Goal: Task Accomplishment & Management: Use online tool/utility

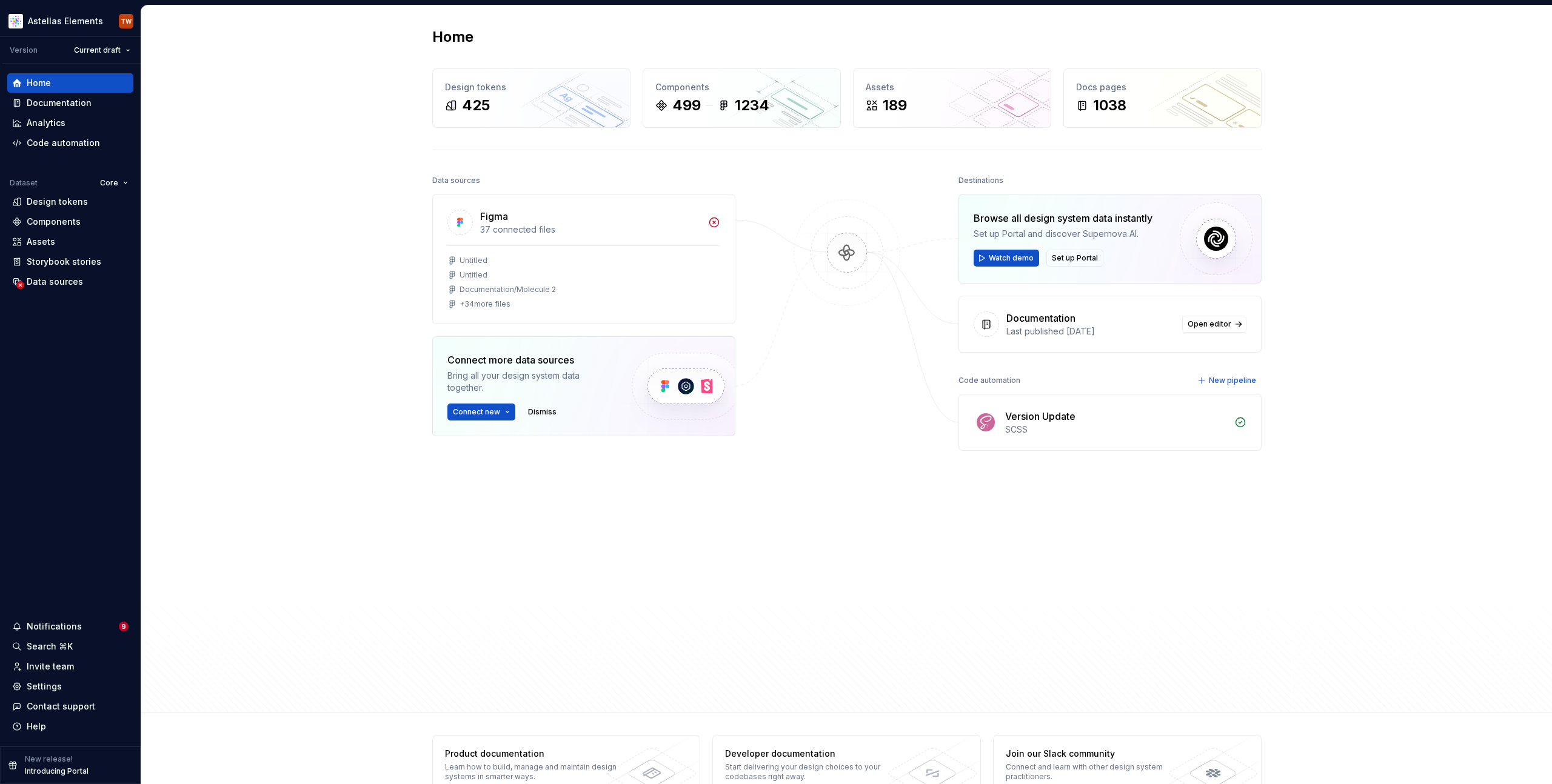
click at [270, 78] on div "Home Design tokens 425 Components 499 1234 Assets 189 Docs pages 1038 Data sour…" at bounding box center [846, 359] width 1411 height 708
click at [85, 101] on div "Documentation" at bounding box center [59, 103] width 65 height 12
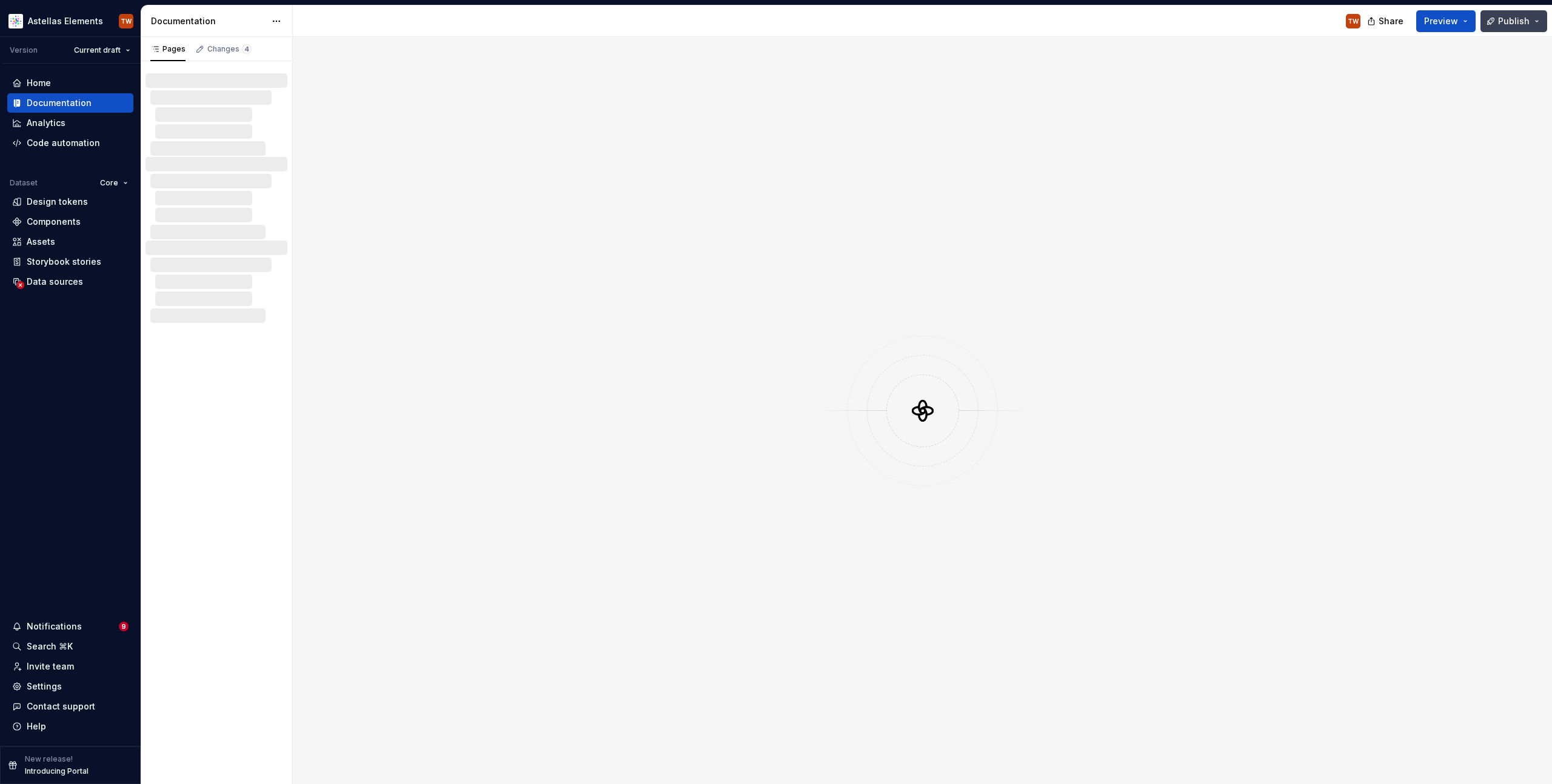
drag, startPoint x: 359, startPoint y: 58, endPoint x: 1518, endPoint y: 15, distance: 1159.8
click at [1521, 16] on span "Publish" at bounding box center [1513, 21] width 31 height 12
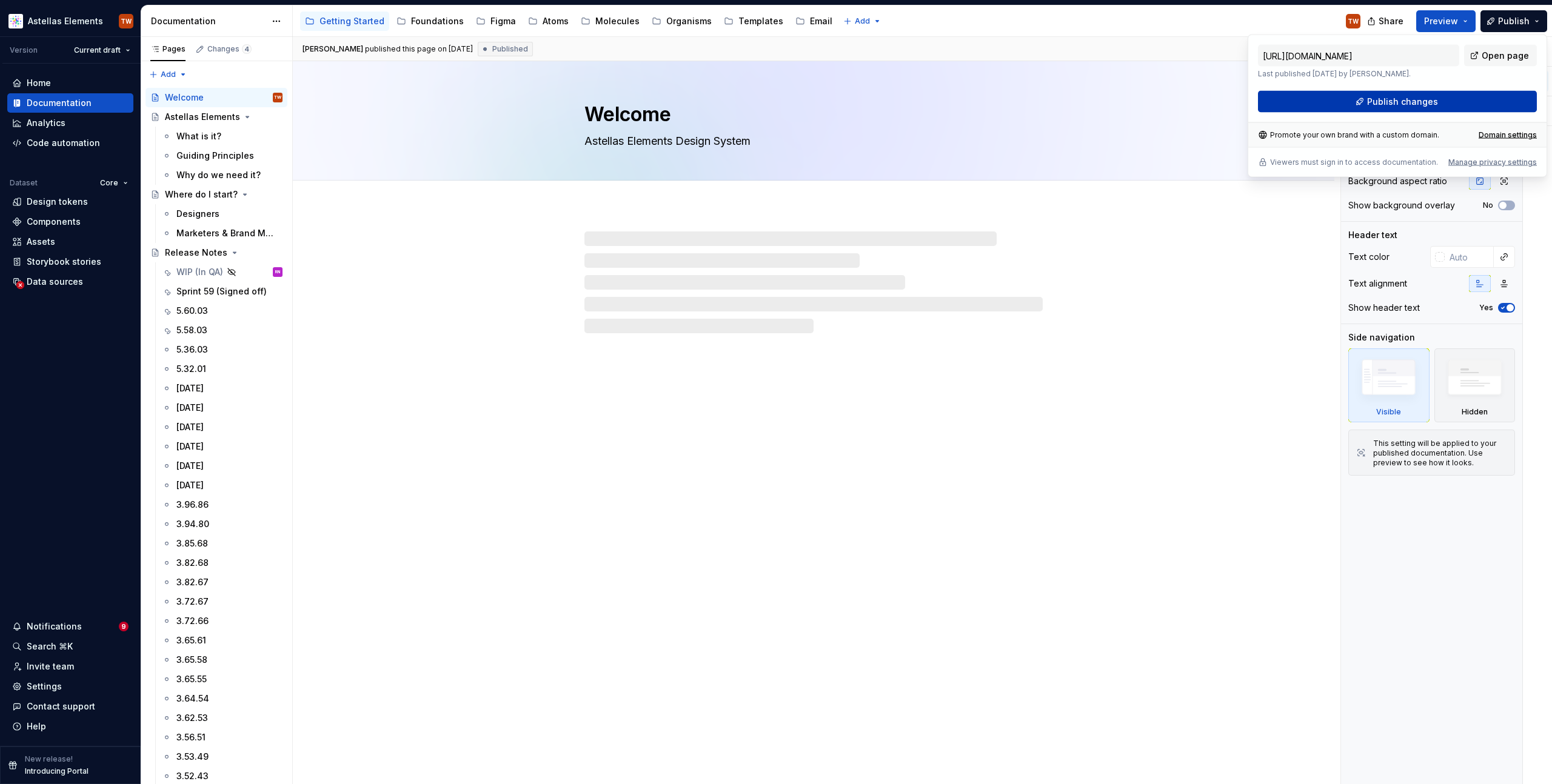
click at [1397, 92] on button "Publish changes" at bounding box center [1397, 102] width 279 height 22
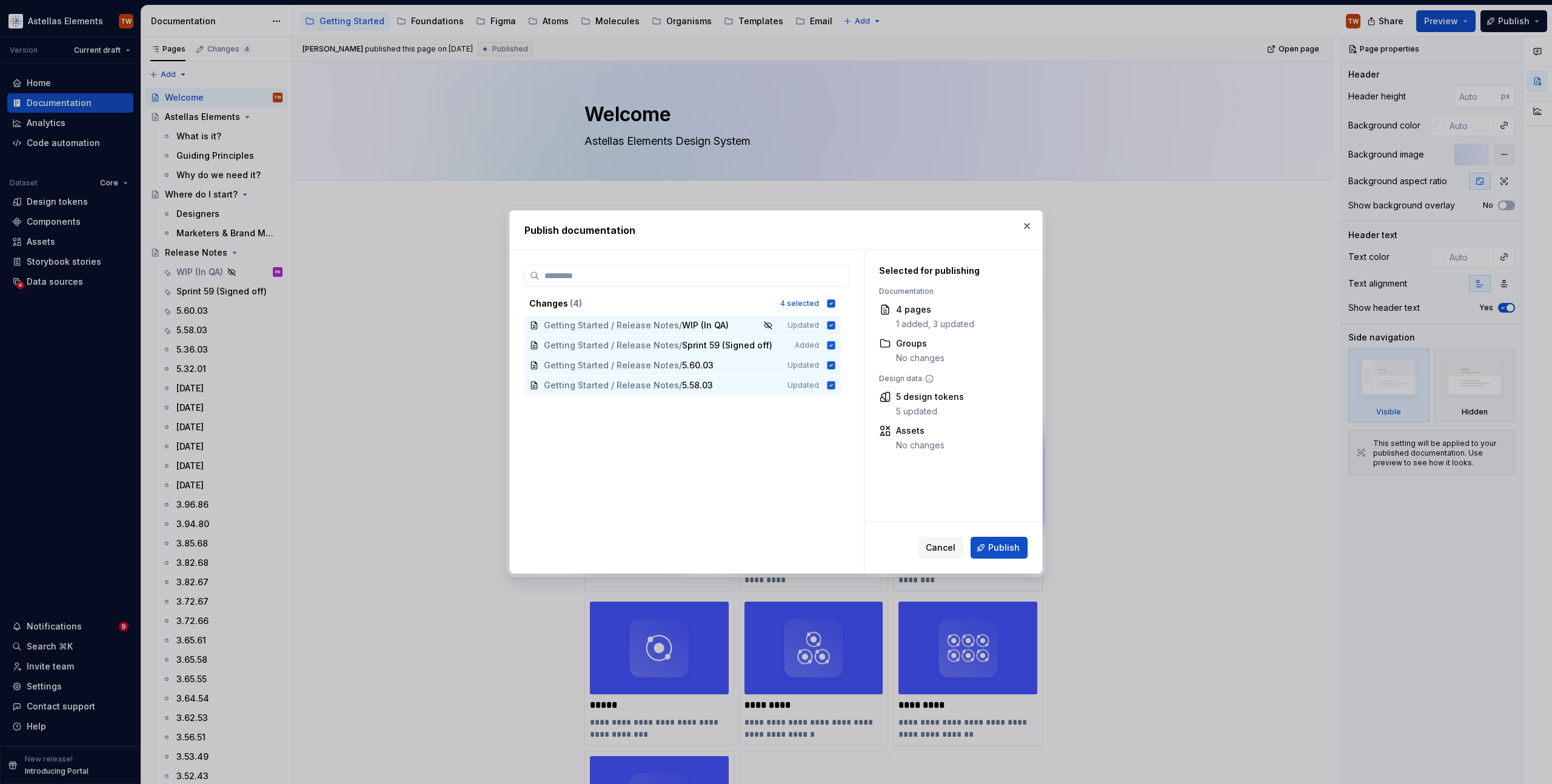
drag, startPoint x: 941, startPoint y: 546, endPoint x: 1000, endPoint y: 524, distance: 63.0
click at [942, 545] on span "Cancel" at bounding box center [940, 548] width 29 height 12
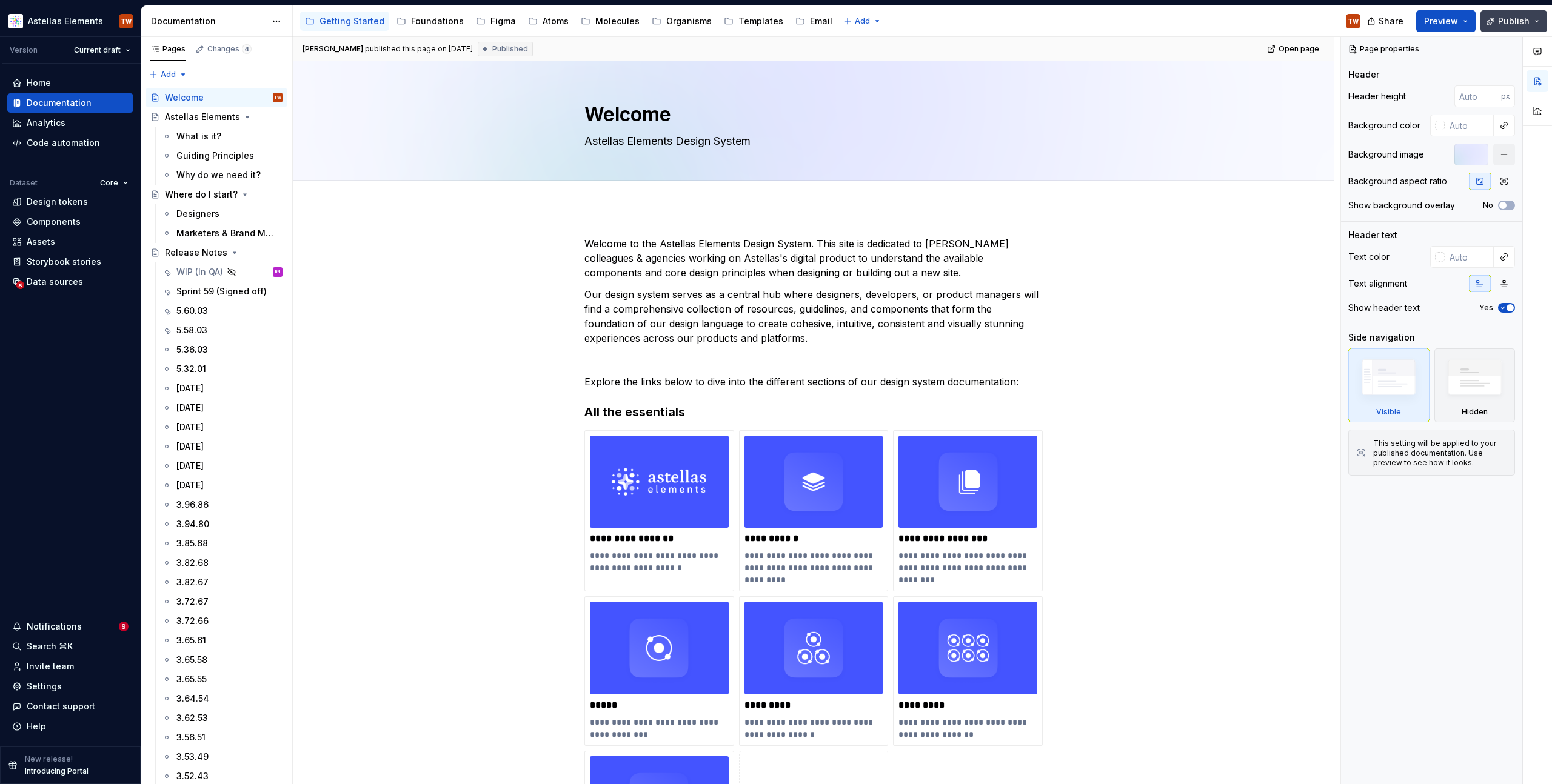
click at [1521, 26] on span "Publish" at bounding box center [1513, 21] width 31 height 12
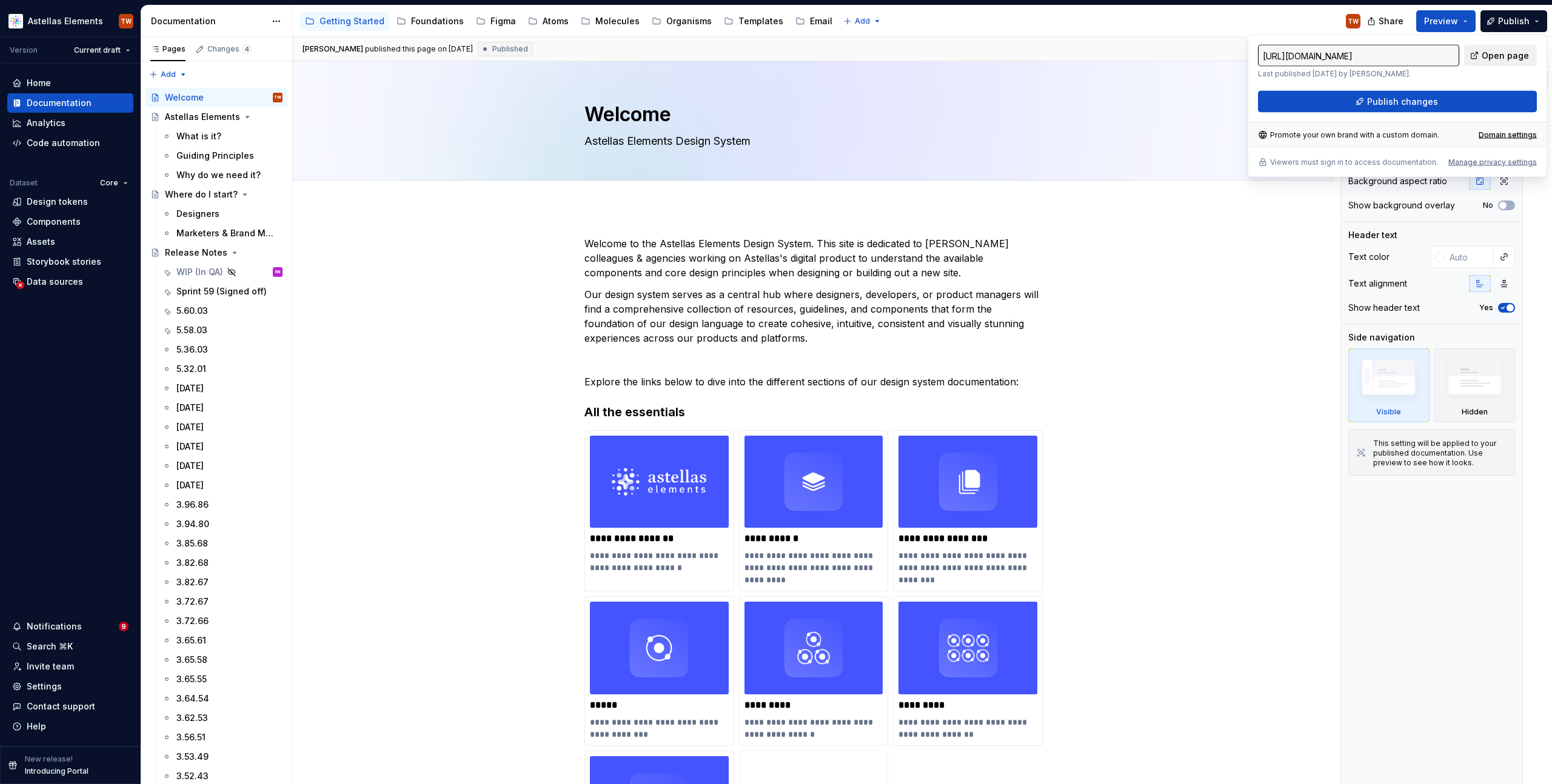
click at [1499, 56] on span "Open page" at bounding box center [1505, 56] width 47 height 12
type textarea "*"
